Goal: Register for event/course

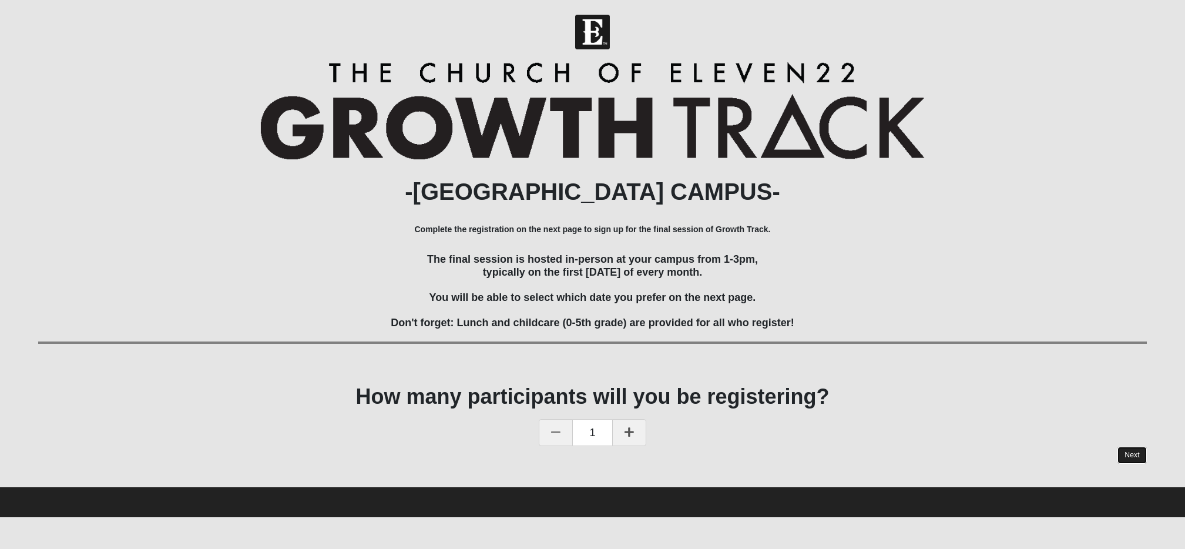
click at [1131, 451] on link "Next" at bounding box center [1132, 455] width 29 height 17
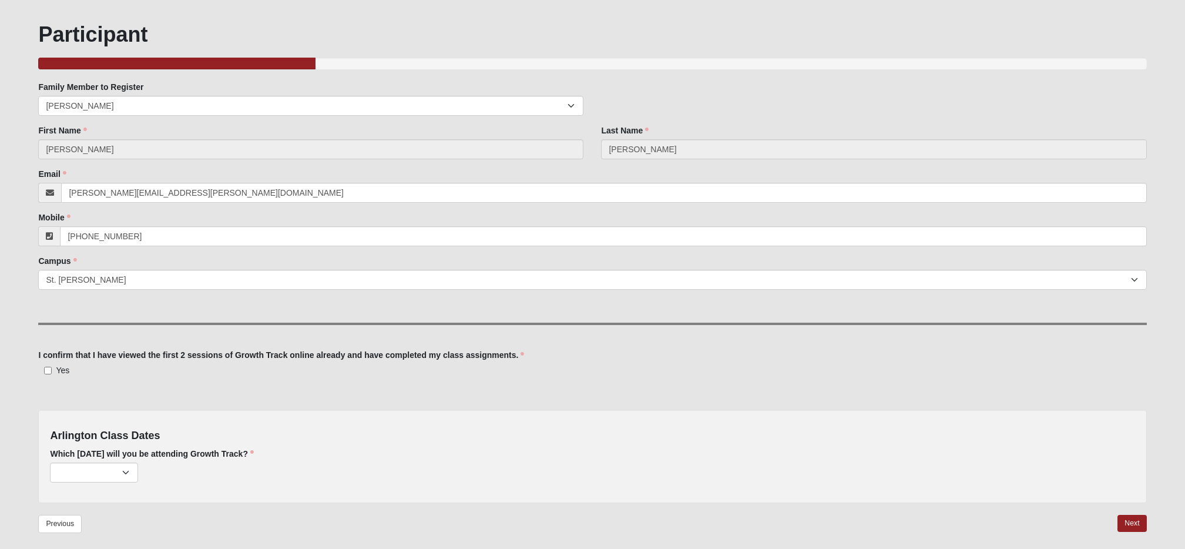
scroll to position [110, 0]
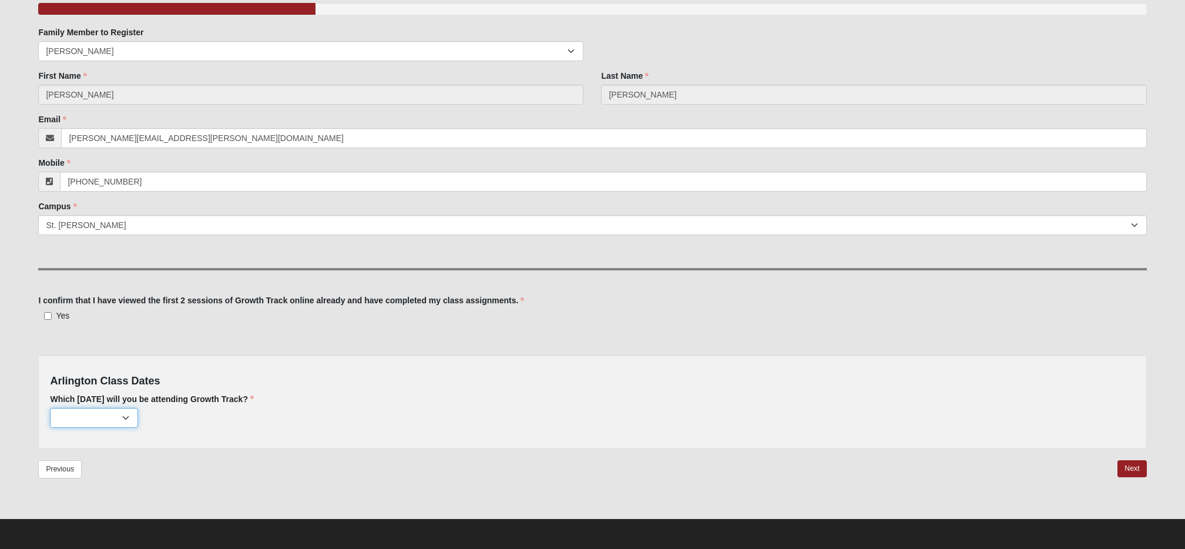
click at [128, 421] on select "October 5th (34 remaining) November 2nd (40 remaining) December 7th (40 remaini…" at bounding box center [94, 418] width 88 height 20
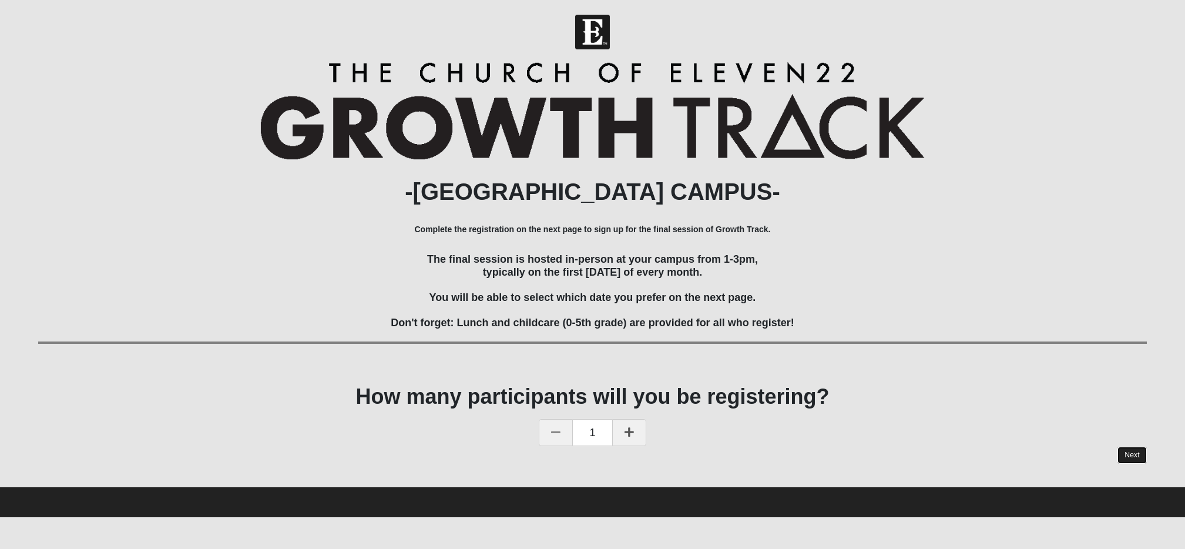
click at [1135, 457] on link "Next" at bounding box center [1132, 455] width 29 height 17
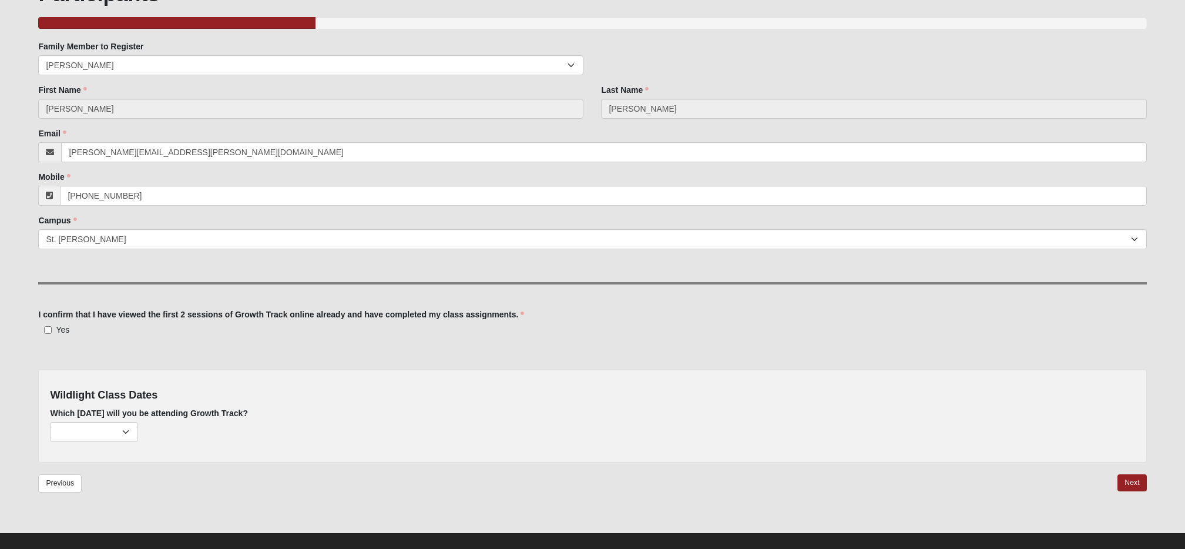
scroll to position [110, 0]
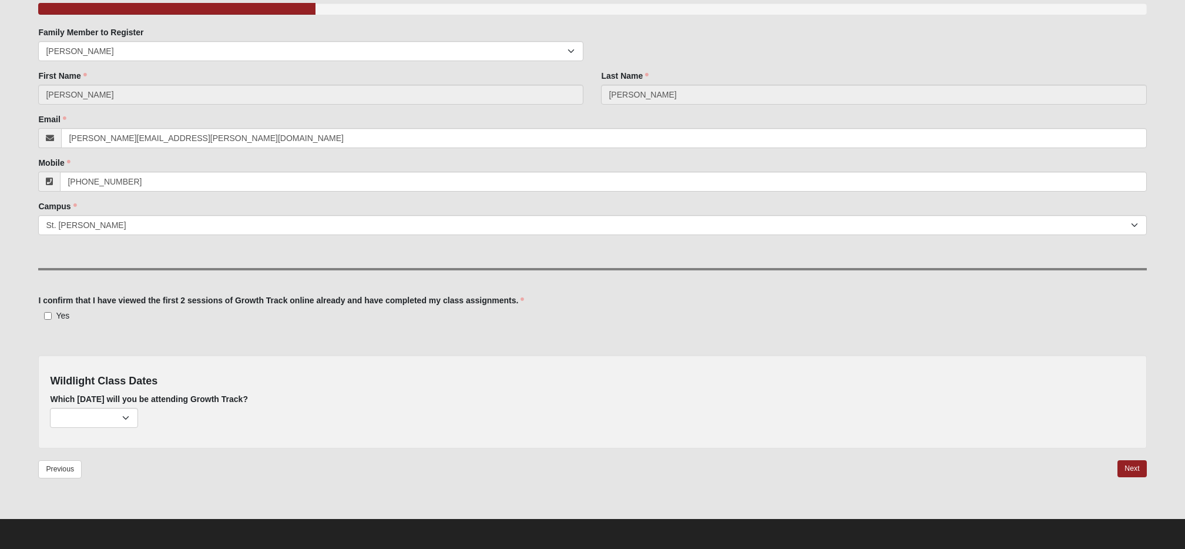
click at [54, 315] on label "Yes" at bounding box center [53, 316] width 31 height 12
click at [52, 315] on input "Yes" at bounding box center [48, 316] width 8 height 8
checkbox input "true"
click at [115, 419] on select "October 5th (54 remaining) November 2nd (59 remaining) December 7th (58 remaini…" at bounding box center [94, 418] width 88 height 20
select select "737"
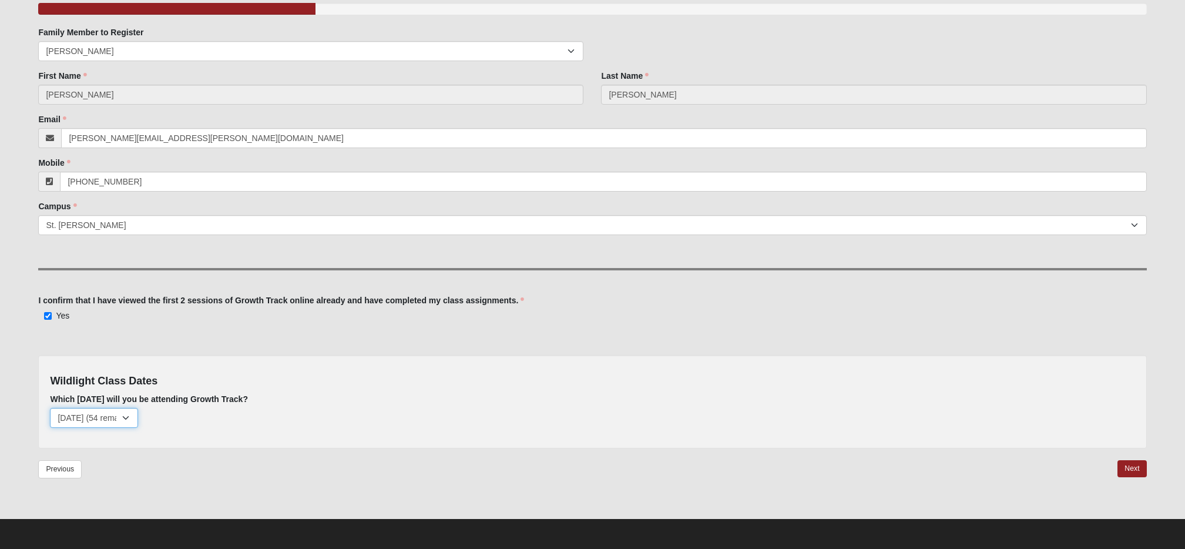
click at [50, 408] on select "October 5th (54 remaining) November 2nd (59 remaining) December 7th (58 remaini…" at bounding box center [94, 418] width 88 height 20
click at [1130, 473] on link "Next" at bounding box center [1132, 468] width 29 height 17
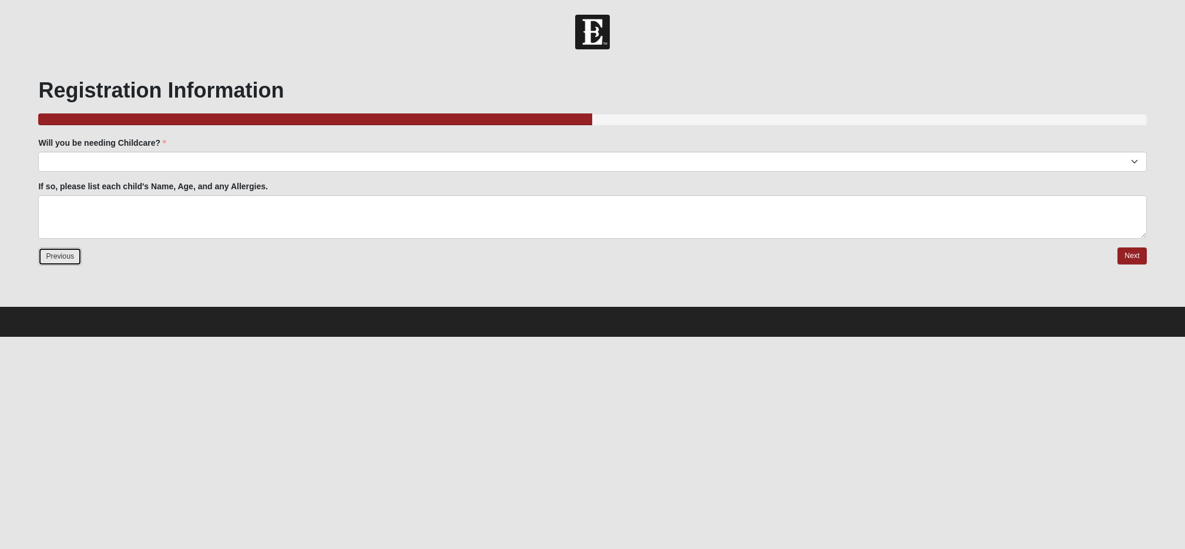
click at [53, 261] on link "Previous" at bounding box center [59, 256] width 43 height 18
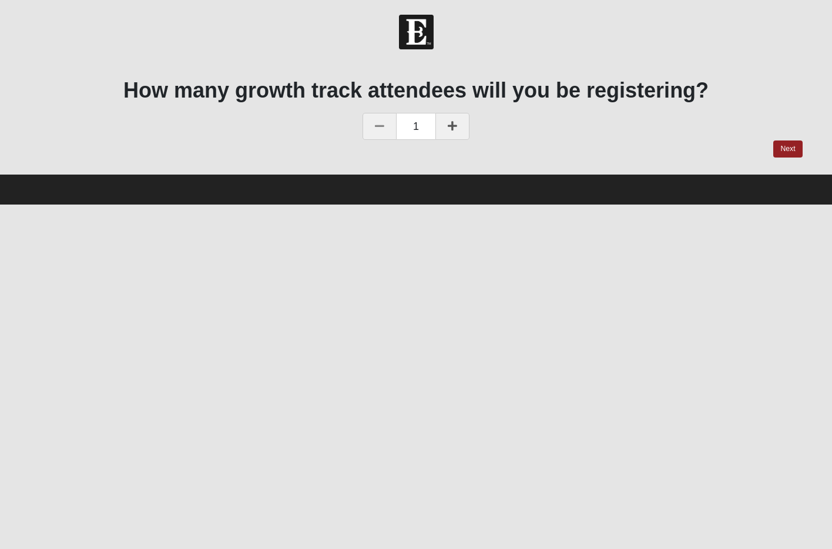
click at [459, 128] on link at bounding box center [452, 126] width 34 height 27
click at [779, 150] on link "Next" at bounding box center [787, 148] width 29 height 17
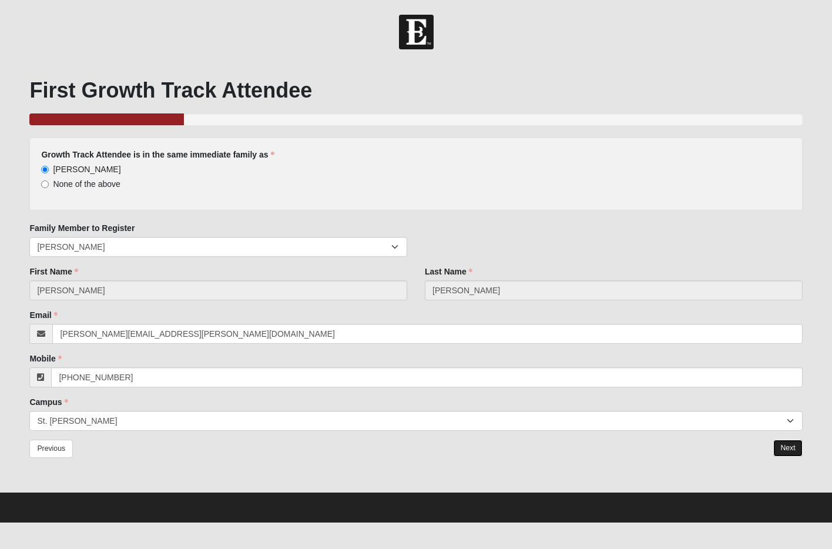
click at [793, 449] on link "Next" at bounding box center [787, 448] width 29 height 17
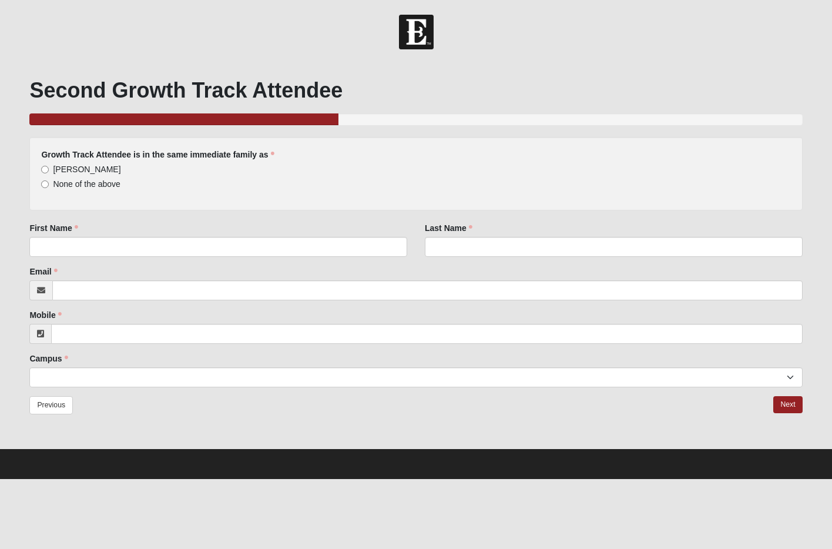
click at [98, 169] on span "[PERSON_NAME]" at bounding box center [87, 169] width 68 height 9
click at [49, 169] on input "[PERSON_NAME]" at bounding box center [45, 170] width 8 height 8
radio input "true"
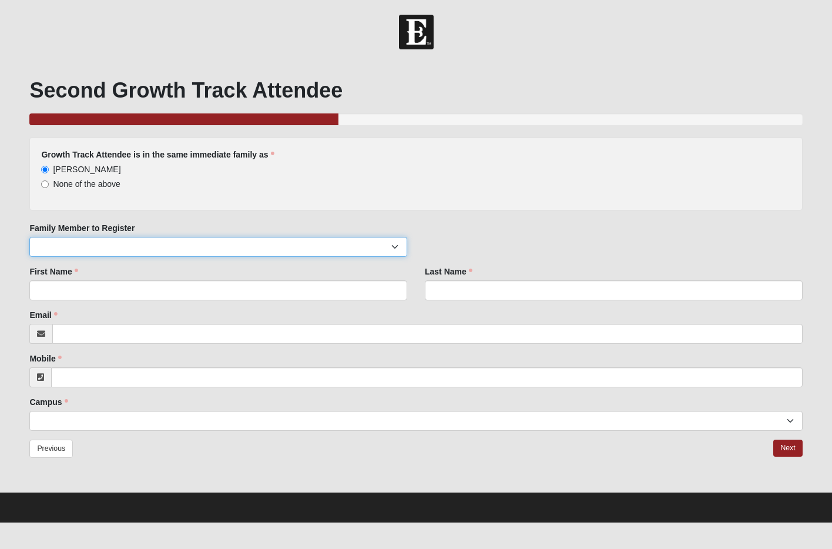
click at [140, 246] on select "Katie Manning Collin Manning Caleb Manning" at bounding box center [218, 247] width 378 height 20
select select "58726"
click at [29, 237] on select "Katie Manning Collin Manning Caleb Manning" at bounding box center [218, 247] width 378 height 20
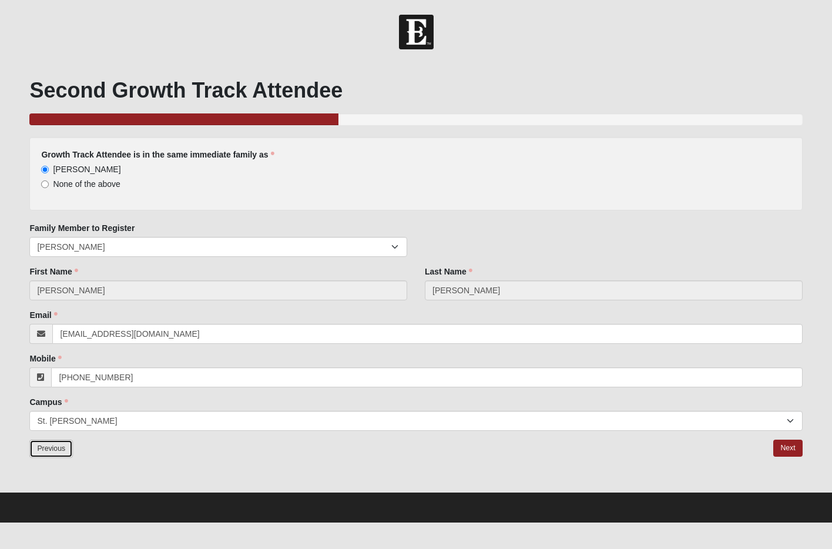
click at [53, 447] on link "Previous" at bounding box center [50, 449] width 43 height 18
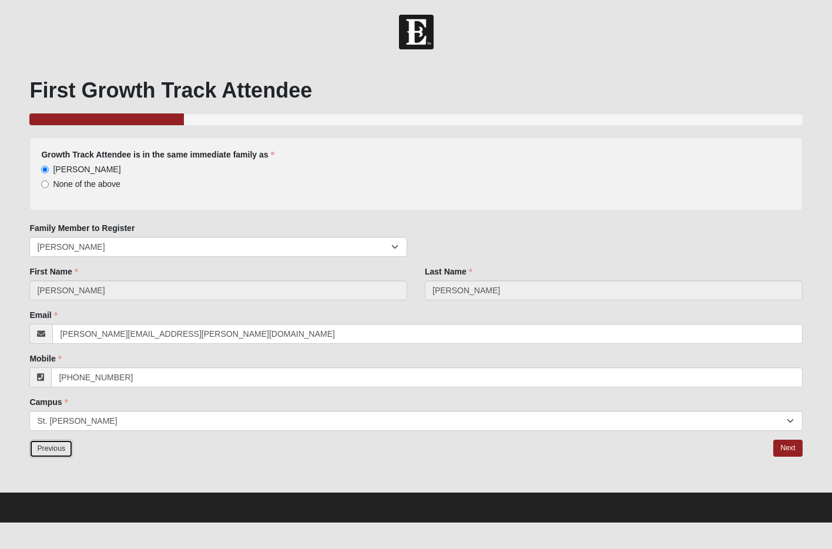
click at [41, 450] on link "Previous" at bounding box center [50, 449] width 43 height 18
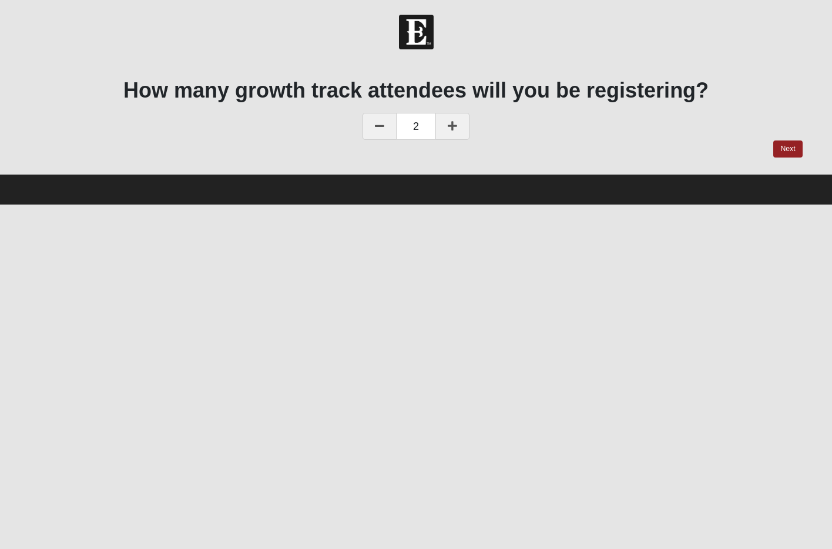
click at [386, 133] on link at bounding box center [380, 126] width 34 height 27
click at [794, 150] on link "Next" at bounding box center [787, 148] width 29 height 17
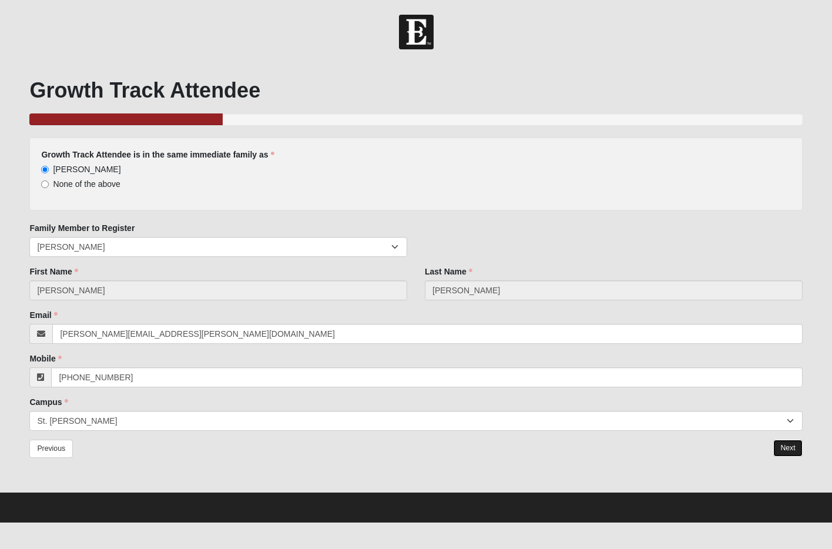
click at [783, 446] on link "Next" at bounding box center [787, 448] width 29 height 17
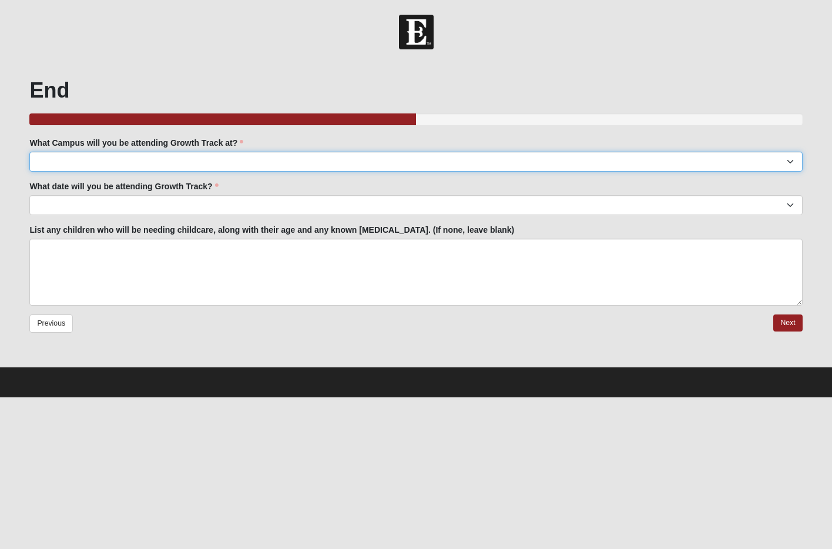
click at [126, 165] on select "Arlington Baymeadows Eleven22 Online Fleming Island Jesup Mandarin North Jax Or…" at bounding box center [415, 162] width 773 height 20
select select "11"
click at [29, 152] on select "Arlington Baymeadows Eleven22 Online Fleming Island Jesup Mandarin North Jax Or…" at bounding box center [415, 162] width 773 height 20
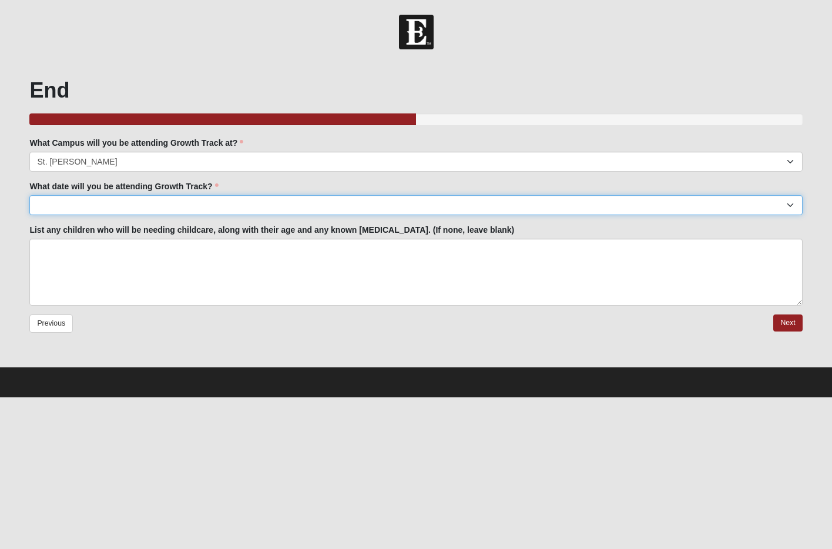
click at [124, 206] on select "[DATE] [DATE] [DATE] [DATE] [DATE] [DATE] [DATE] [DATE] [DATE] [DATE] [DATE]." at bounding box center [415, 205] width 773 height 20
select select "[DATE]"
click at [29, 195] on select "[DATE] [DATE] [DATE] [DATE] [DATE] [DATE] [DATE] [DATE] [DATE] [DATE] [DATE]." at bounding box center [415, 205] width 773 height 20
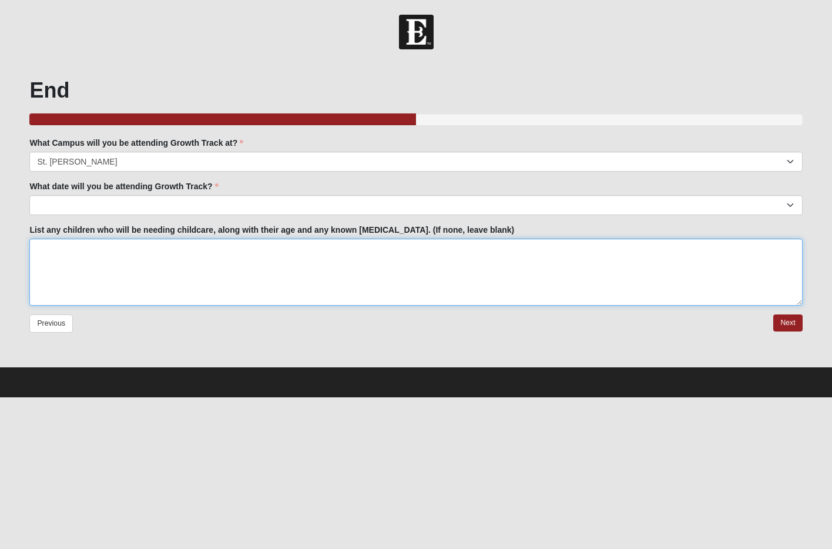
click at [115, 256] on textarea "List any children who will be needing childcare, along with their age and any k…" at bounding box center [415, 272] width 773 height 67
type textarea "C"
type textarea "Collin, 9, no allergies"
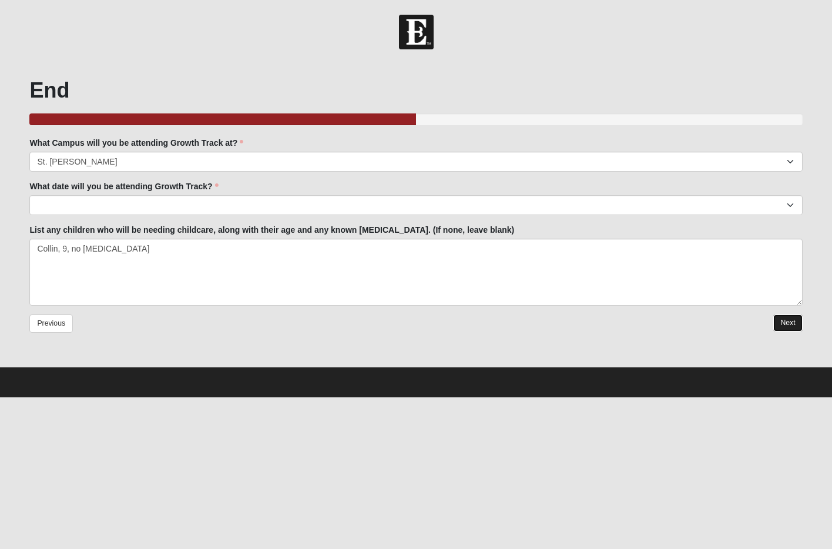
click at [789, 321] on link "Next" at bounding box center [787, 322] width 29 height 17
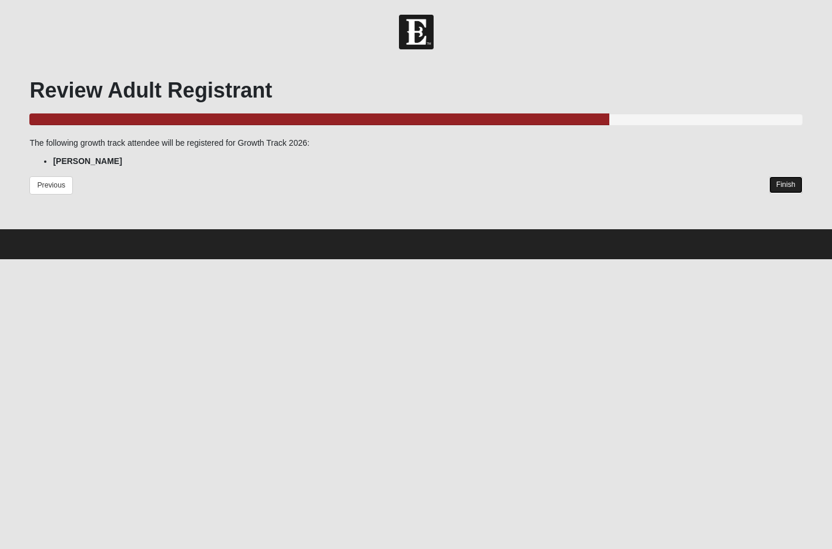
click at [776, 180] on link "Finish" at bounding box center [785, 184] width 33 height 17
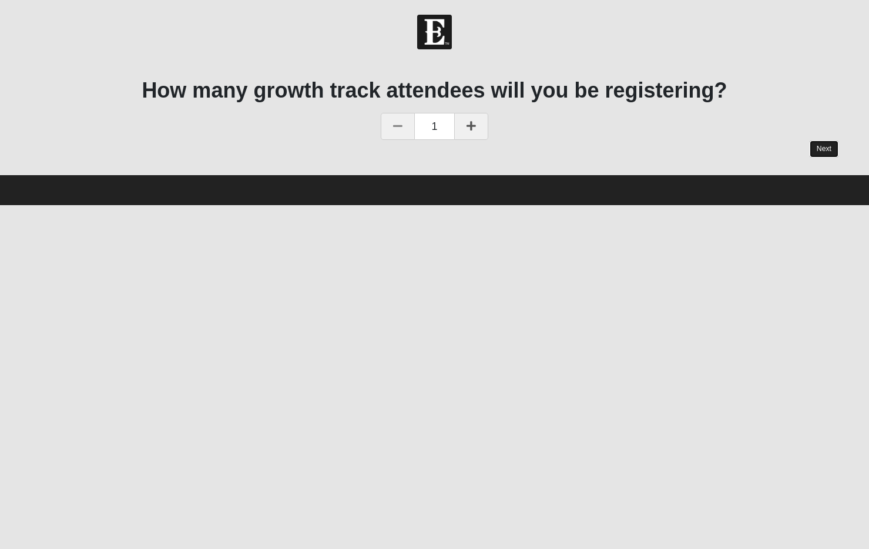
click at [830, 149] on link "Next" at bounding box center [824, 148] width 29 height 17
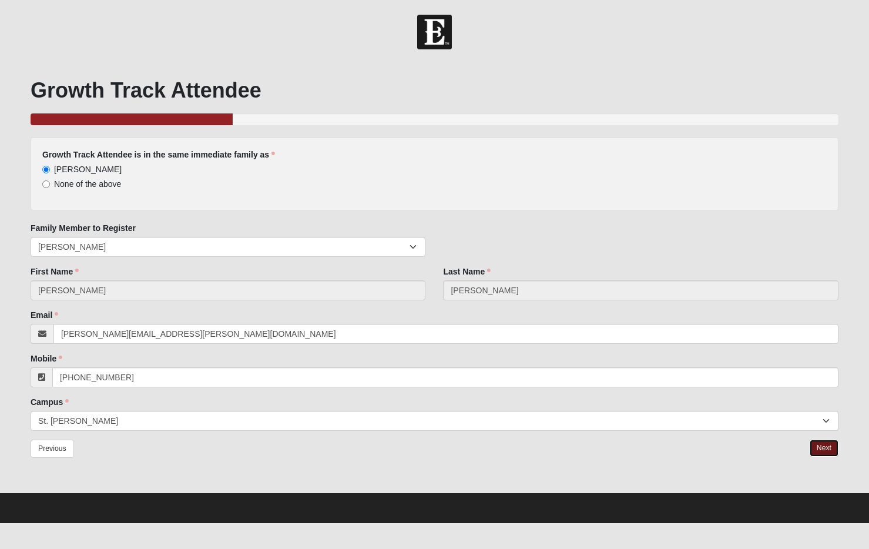
click at [831, 444] on link "Next" at bounding box center [824, 448] width 29 height 17
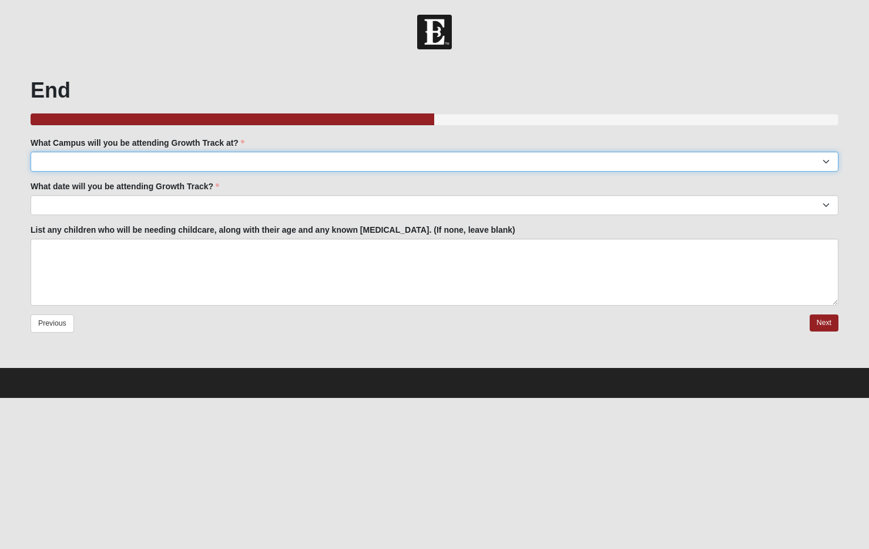
click at [156, 162] on select "Arlington Baymeadows Eleven22 Online [PERSON_NAME][GEOGRAPHIC_DATA] Jesup [GEOG…" at bounding box center [435, 162] width 808 height 20
select select "11"
click at [31, 152] on select "Arlington Baymeadows Eleven22 Online [PERSON_NAME][GEOGRAPHIC_DATA] Jesup [GEOG…" at bounding box center [435, 162] width 808 height 20
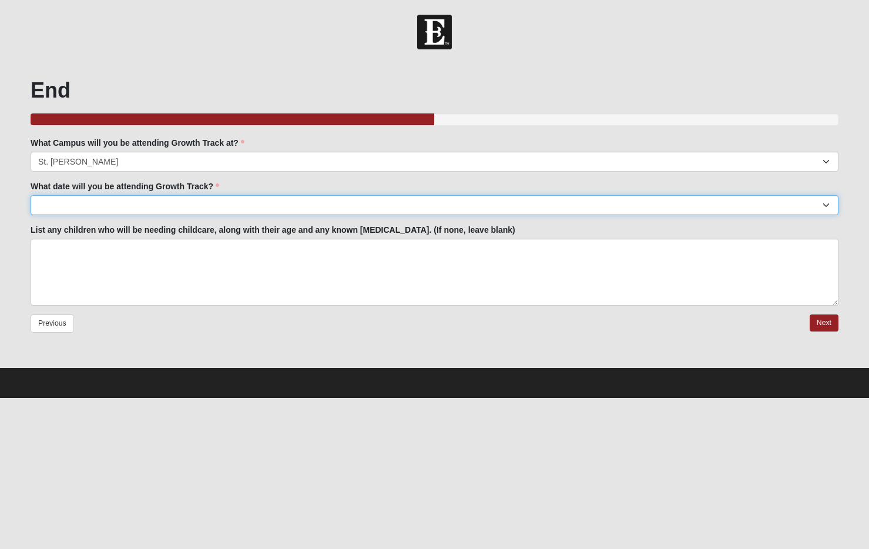
click at [145, 206] on select "[DATE] [DATE] [DATE] [DATE] [DATE] [DATE] [DATE] [DATE] [DATE] [DATE] [DATE]." at bounding box center [435, 205] width 808 height 20
select select "[DATE]"
click at [31, 195] on select "[DATE] [DATE] [DATE] [DATE] [DATE] [DATE] [DATE] [DATE] [DATE] [DATE] [DATE]." at bounding box center [435, 205] width 808 height 20
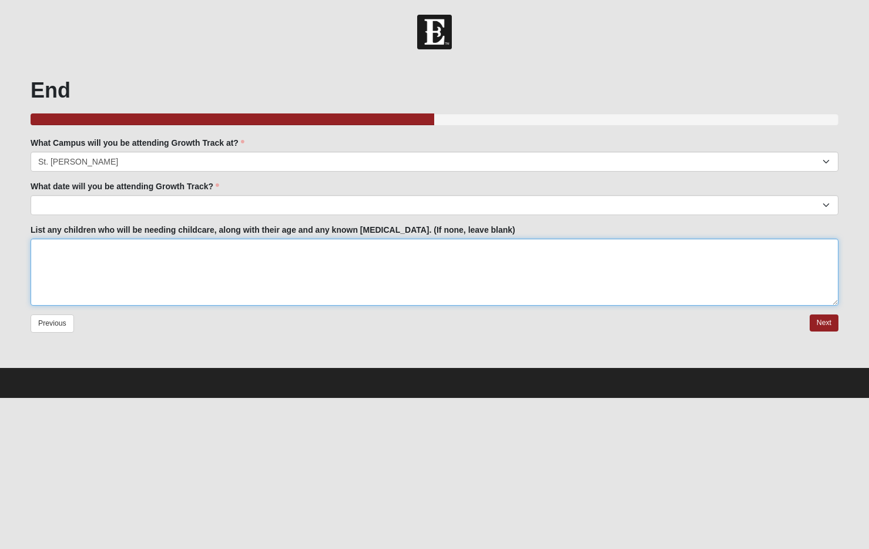
click at [133, 260] on textarea "List any children who will be needing childcare, along with their age and any k…" at bounding box center [435, 272] width 808 height 67
type textarea "None"
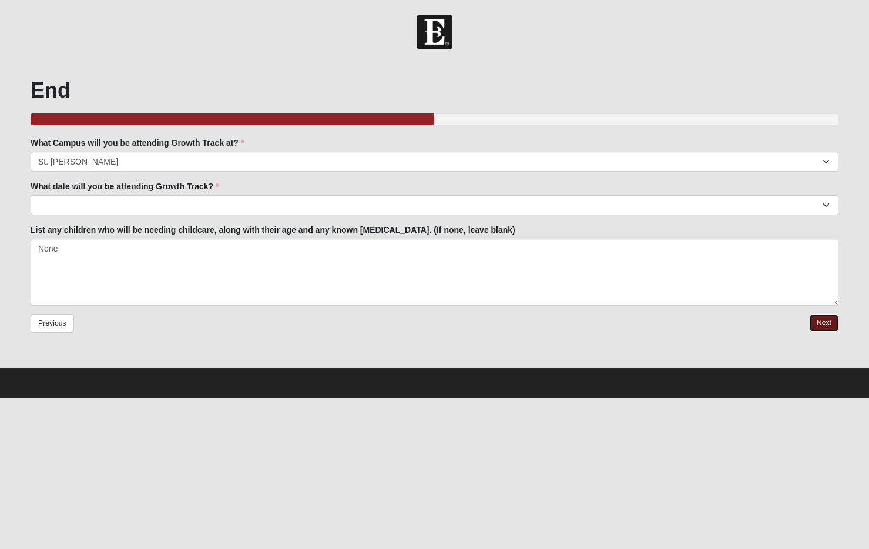
drag, startPoint x: 829, startPoint y: 327, endPoint x: 817, endPoint y: 326, distance: 12.4
click at [829, 327] on link "Next" at bounding box center [824, 322] width 29 height 17
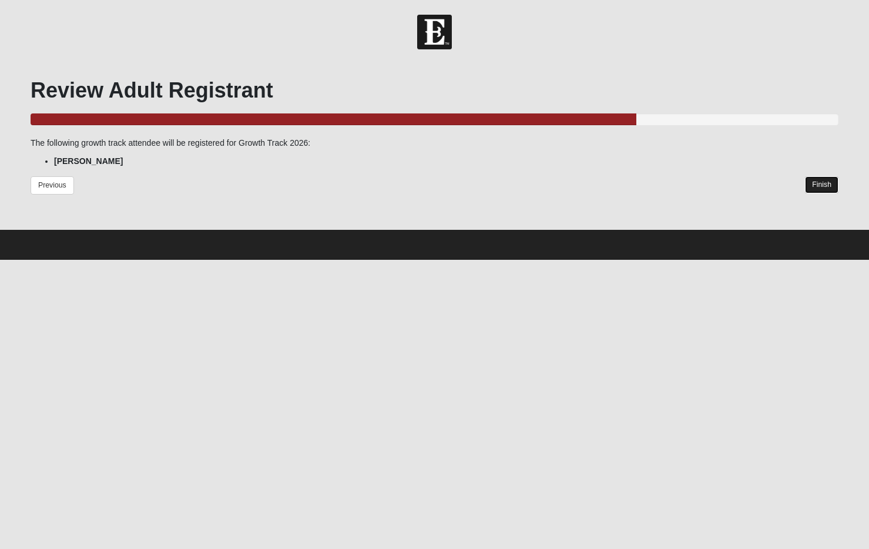
click at [821, 180] on link "Finish" at bounding box center [821, 184] width 33 height 17
